Goal: Task Accomplishment & Management: Manage account settings

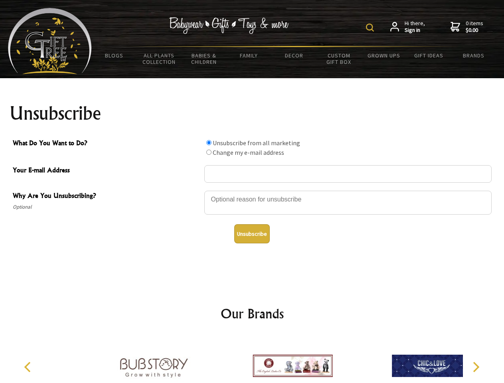
click at [371, 28] on img at bounding box center [370, 28] width 8 height 8
click at [252, 191] on div at bounding box center [349, 204] width 288 height 28
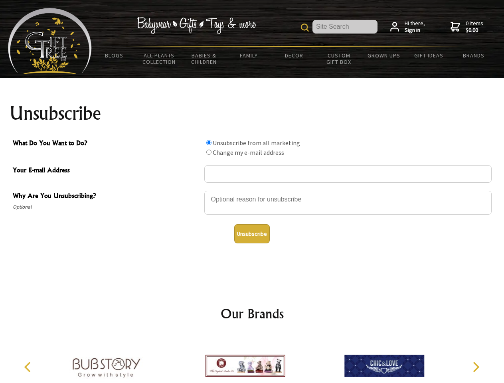
click at [209, 143] on input "What Do You Want to Do?" at bounding box center [209, 142] width 5 height 5
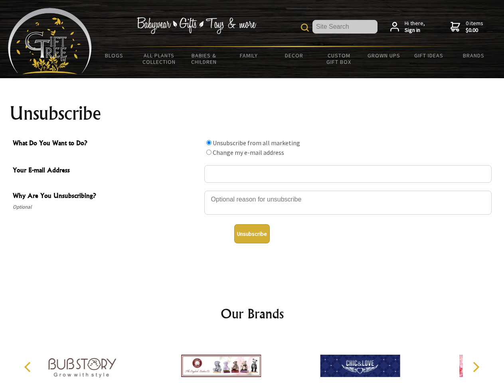
click at [209, 152] on input "What Do You Want to Do?" at bounding box center [209, 152] width 5 height 5
radio input "true"
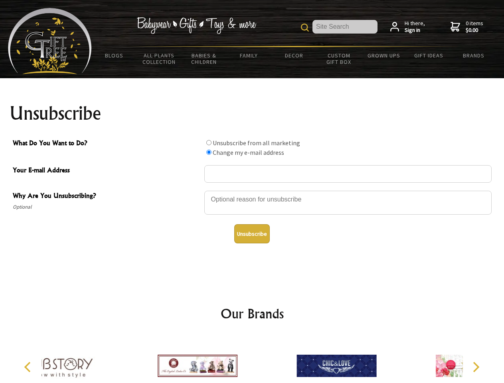
click at [252, 234] on button "Unsubscribe" at bounding box center [252, 233] width 36 height 19
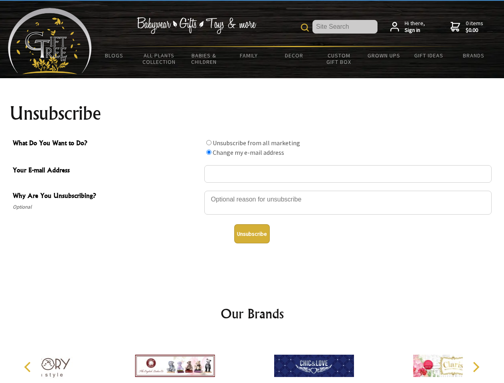
click at [252, 360] on div at bounding box center [314, 367] width 139 height 62
click at [29, 367] on icon "Previous" at bounding box center [28, 367] width 10 height 10
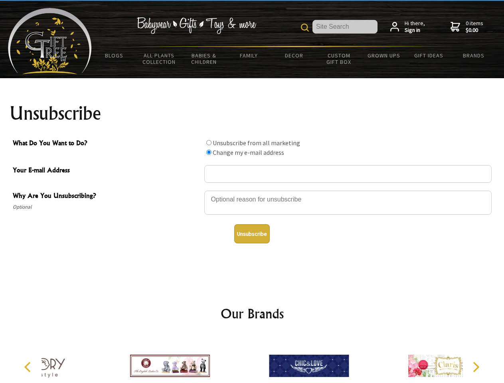
click at [476, 367] on icon "Next" at bounding box center [476, 367] width 10 height 10
